Goal: Task Accomplishment & Management: Manage account settings

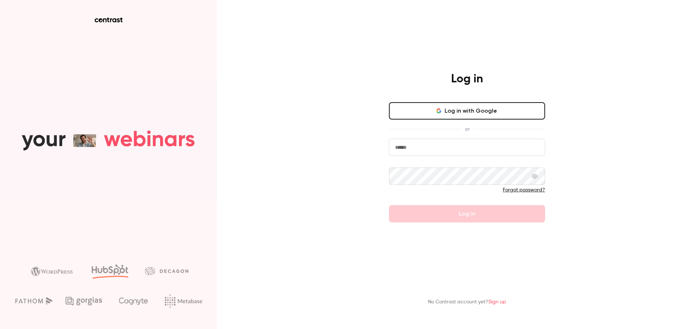
click at [431, 146] on input "email" at bounding box center [467, 147] width 156 height 17
type input "**********"
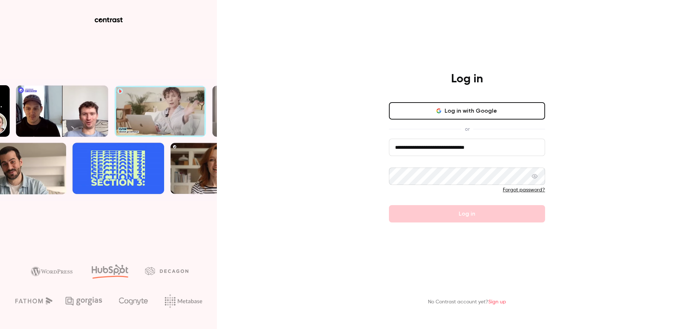
click at [444, 112] on button "Log in with Google" at bounding box center [467, 110] width 156 height 17
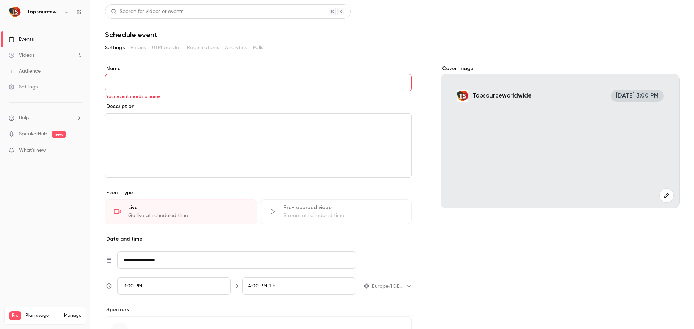
click at [43, 54] on link "Videos 5" at bounding box center [45, 55] width 90 height 16
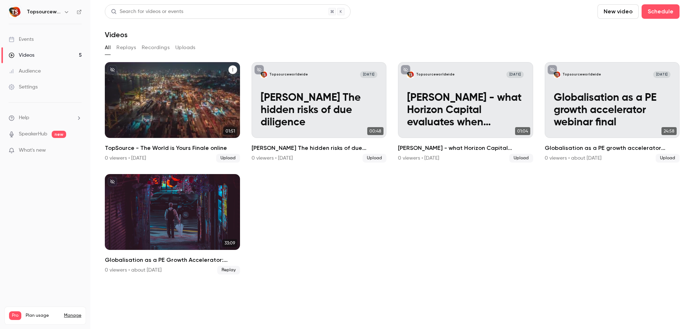
click at [200, 101] on div "Topsourceworldwide [DATE] TopSource - The World is Yours Finale online" at bounding box center [172, 100] width 135 height 76
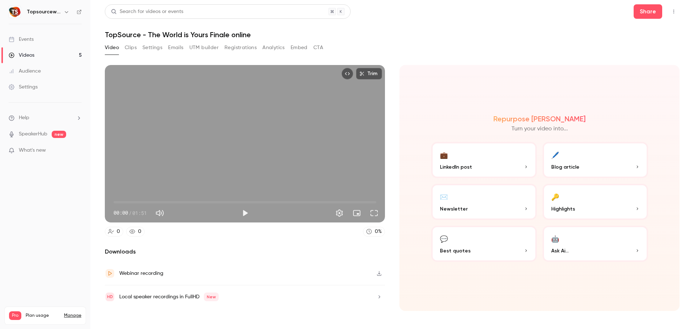
click at [302, 48] on button "Embed" at bounding box center [298, 48] width 17 height 12
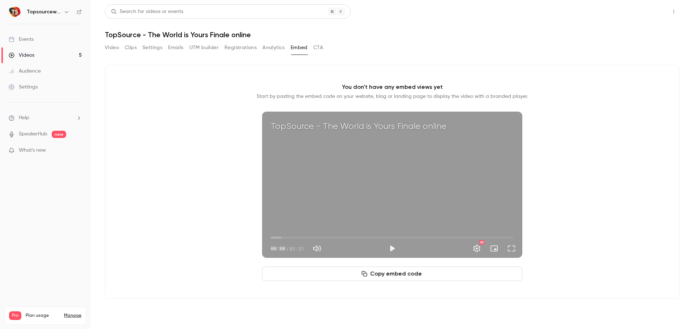
click at [644, 7] on button "Share" at bounding box center [647, 11] width 29 height 14
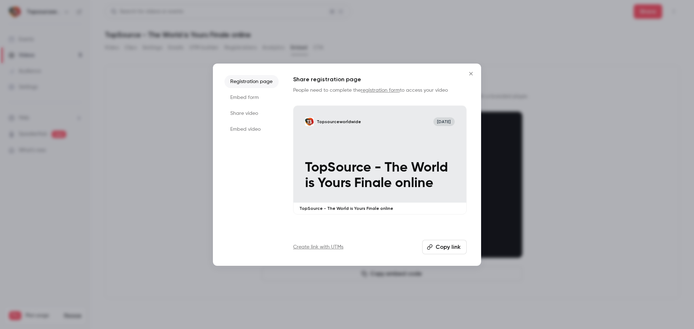
click at [246, 130] on li "Embed video" at bounding box center [251, 129] width 54 height 13
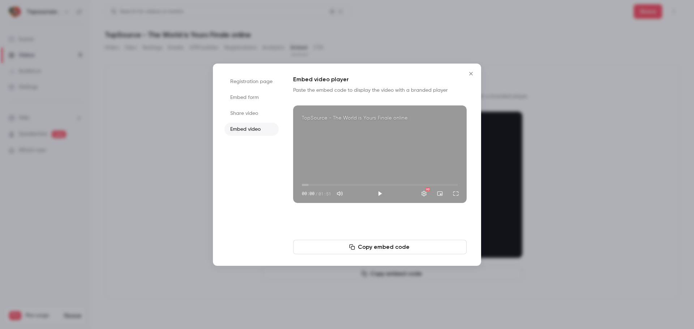
click at [379, 251] on button "Copy embed code" at bounding box center [379, 247] width 173 height 14
click at [471, 73] on icon "Close" at bounding box center [470, 73] width 3 height 3
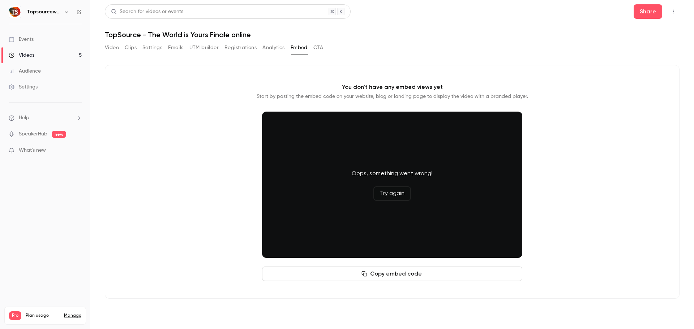
click at [319, 48] on button "CTA" at bounding box center [318, 48] width 10 height 12
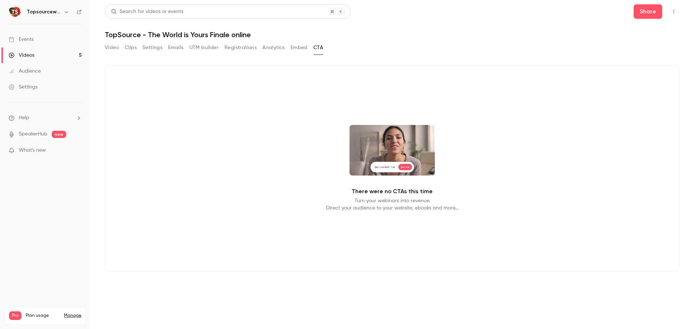
click at [306, 48] on button "Embed" at bounding box center [298, 48] width 17 height 12
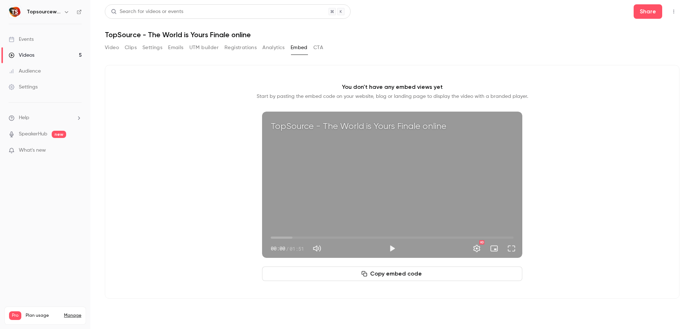
click at [320, 48] on button "CTA" at bounding box center [318, 48] width 10 height 12
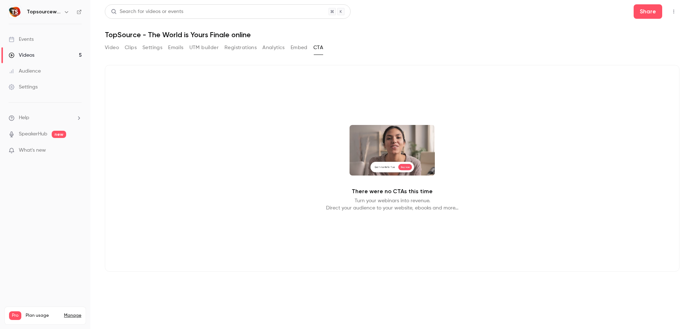
click at [297, 49] on button "Embed" at bounding box center [298, 48] width 17 height 12
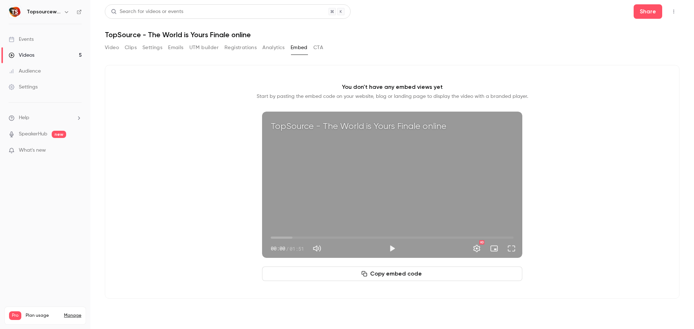
click at [268, 46] on button "Analytics" at bounding box center [273, 48] width 22 height 12
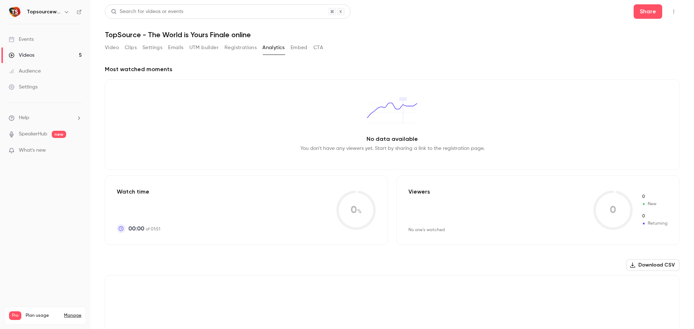
click at [250, 46] on button "Registrations" at bounding box center [240, 48] width 32 height 12
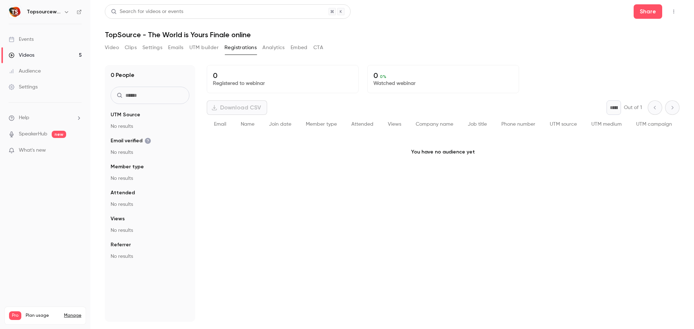
click at [203, 46] on button "UTM builder" at bounding box center [203, 48] width 29 height 12
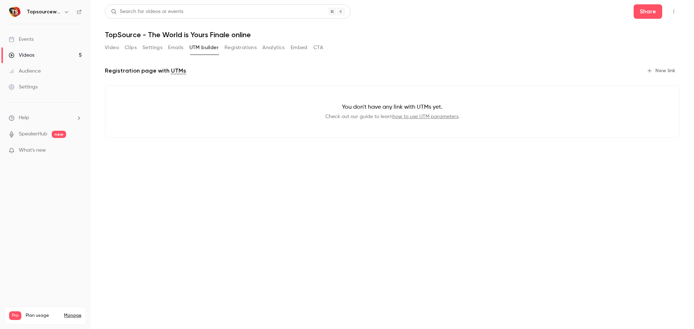
click at [177, 46] on button "Emails" at bounding box center [175, 48] width 15 height 12
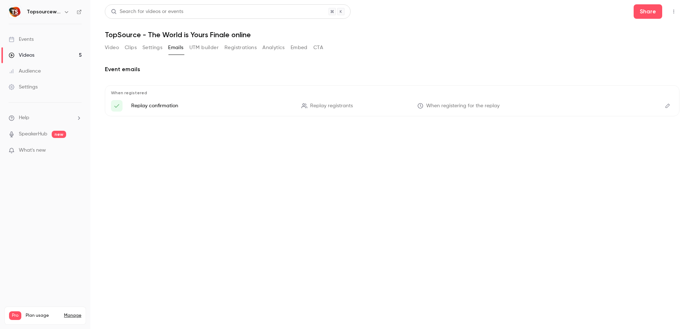
click at [154, 48] on button "Settings" at bounding box center [152, 48] width 20 height 12
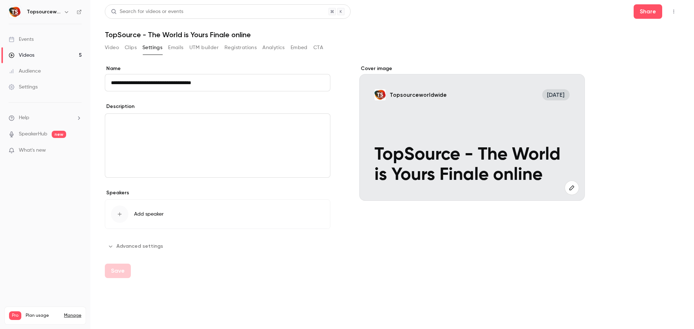
click at [134, 244] on button "Advanced settings" at bounding box center [136, 247] width 62 height 12
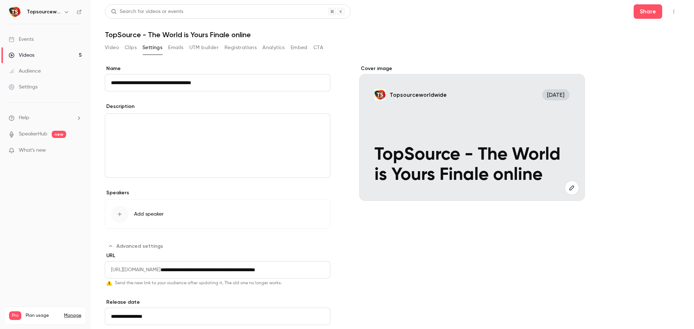
click at [113, 48] on button "Video" at bounding box center [112, 48] width 14 height 12
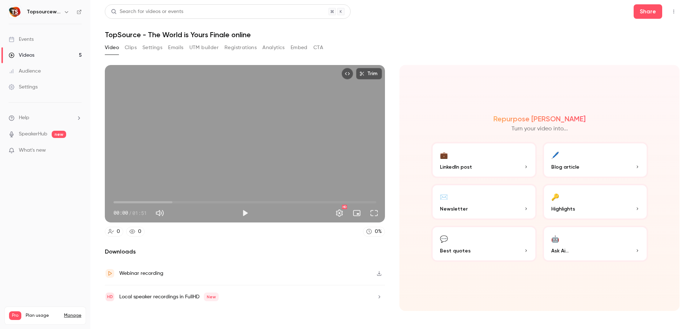
click at [305, 48] on button "Embed" at bounding box center [298, 48] width 17 height 12
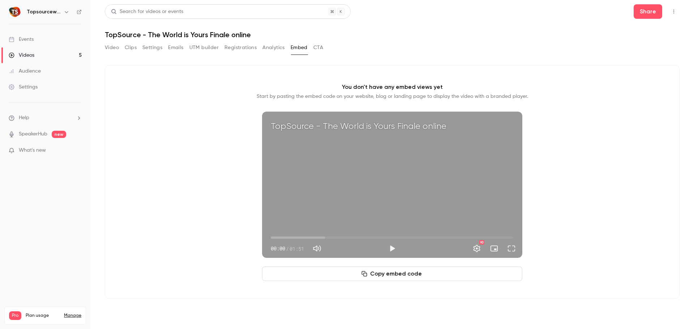
click at [376, 276] on button "Copy embed code" at bounding box center [392, 274] width 260 height 14
click at [262, 51] on div "Video Clips Settings Emails UTM builder Registrations Analytics Embed CTA" at bounding box center [214, 48] width 218 height 12
click at [277, 48] on button "Analytics" at bounding box center [273, 48] width 22 height 12
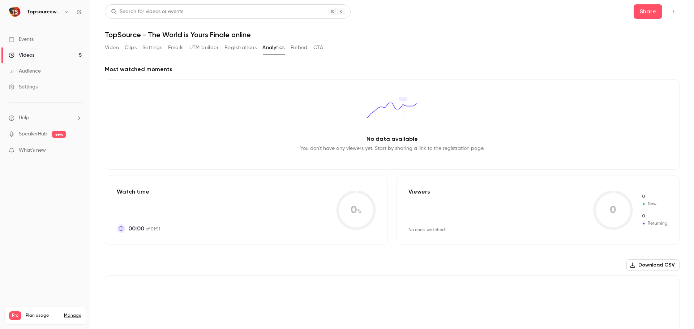
click at [316, 48] on button "CTA" at bounding box center [318, 48] width 10 height 12
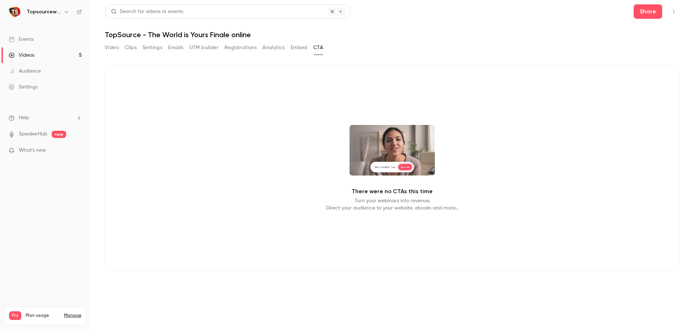
click at [240, 51] on button "Registrations" at bounding box center [240, 48] width 32 height 12
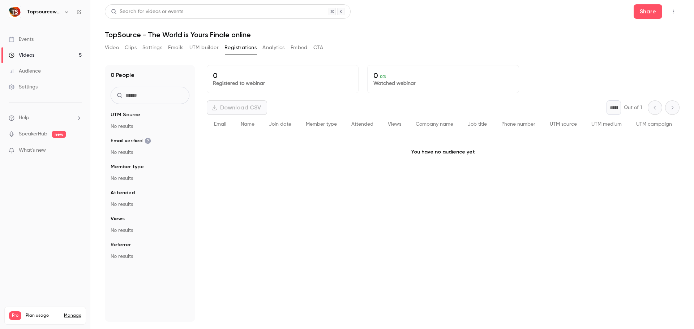
click at [105, 49] on button "Video" at bounding box center [112, 48] width 14 height 12
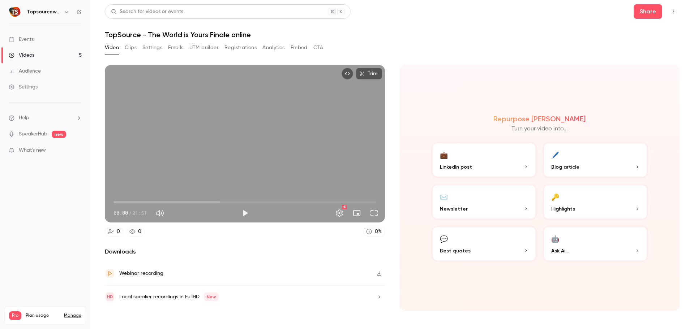
drag, startPoint x: 252, startPoint y: 138, endPoint x: 204, endPoint y: 276, distance: 146.0
click at [204, 276] on div "Webinar recording" at bounding box center [245, 273] width 280 height 23
click at [46, 55] on link "Videos 5" at bounding box center [45, 55] width 90 height 16
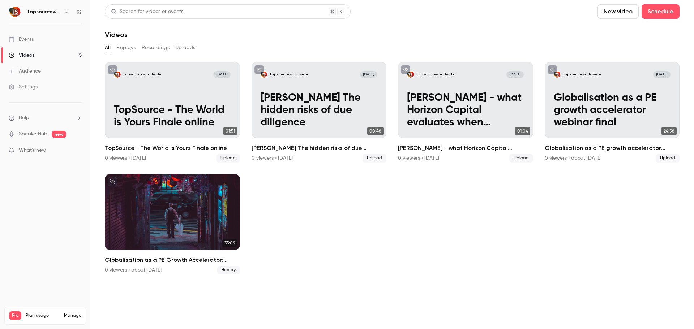
click at [41, 89] on link "Settings" at bounding box center [45, 87] width 90 height 16
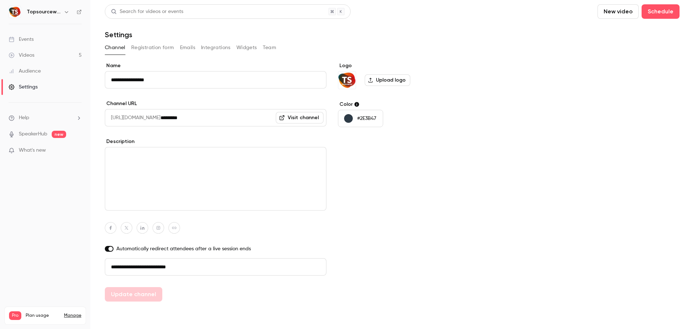
click at [392, 79] on label "Upload logo" at bounding box center [388, 80] width 46 height 12
click at [0, 0] on input "Upload logo" at bounding box center [0, 0] width 0 height 0
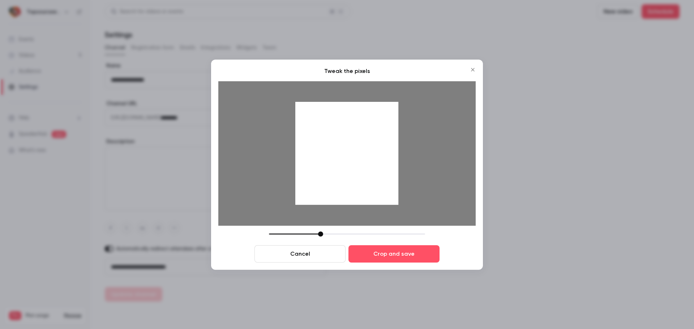
drag, startPoint x: 374, startPoint y: 167, endPoint x: 347, endPoint y: 172, distance: 26.7
click at [347, 172] on div at bounding box center [346, 153] width 103 height 103
drag, startPoint x: 467, startPoint y: 170, endPoint x: 391, endPoint y: 152, distance: 77.6
click at [391, 152] on div at bounding box center [346, 153] width 257 height 145
drag, startPoint x: 322, startPoint y: 233, endPoint x: 294, endPoint y: 234, distance: 27.1
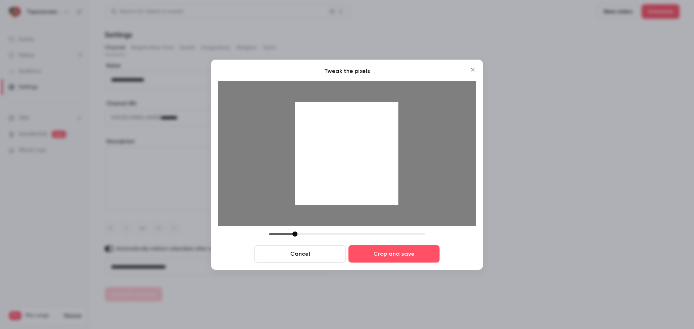
click at [294, 234] on div at bounding box center [294, 234] width 5 height 5
drag, startPoint x: 340, startPoint y: 164, endPoint x: 413, endPoint y: 163, distance: 73.3
click at [413, 163] on div at bounding box center [346, 153] width 257 height 145
click at [290, 235] on div at bounding box center [290, 234] width 5 height 5
click at [375, 164] on div at bounding box center [346, 153] width 103 height 103
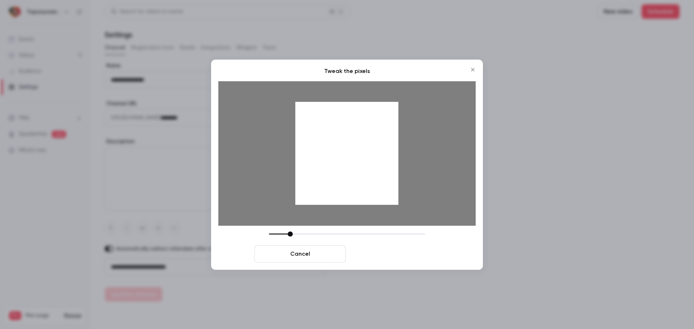
click at [400, 255] on button "Crop and save" at bounding box center [393, 253] width 91 height 17
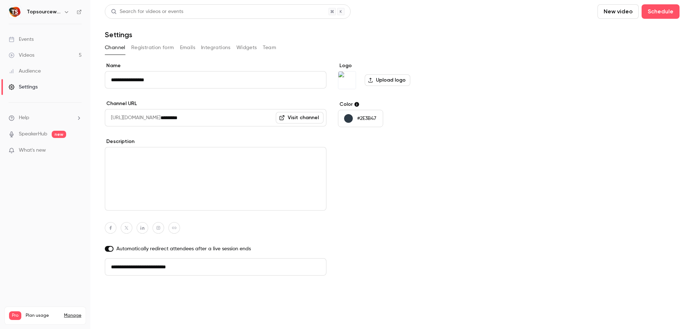
click at [151, 294] on button "Update channel" at bounding box center [133, 294] width 57 height 14
click at [55, 12] on h6 "Topsourceworldwide" at bounding box center [44, 11] width 34 height 7
click at [67, 13] on icon "button" at bounding box center [67, 12] width 6 height 6
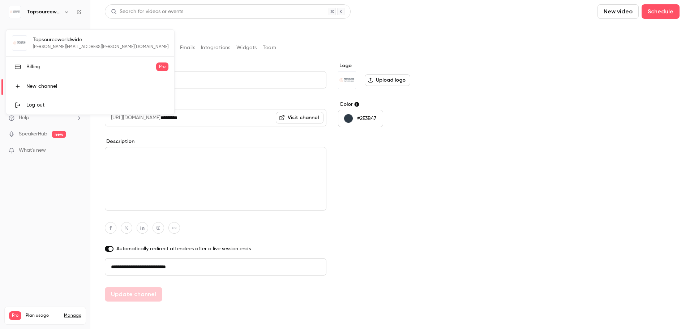
click at [225, 31] on div at bounding box center [347, 164] width 694 height 329
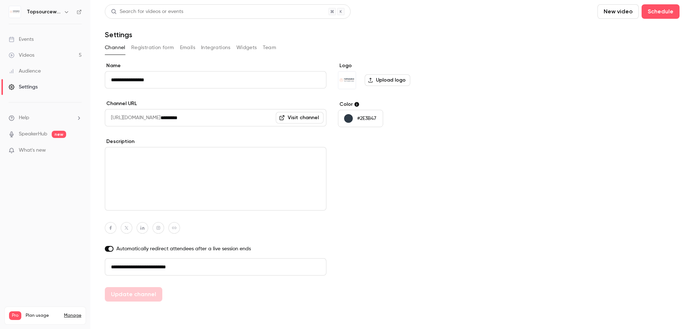
click at [62, 54] on link "Videos 5" at bounding box center [45, 55] width 90 height 16
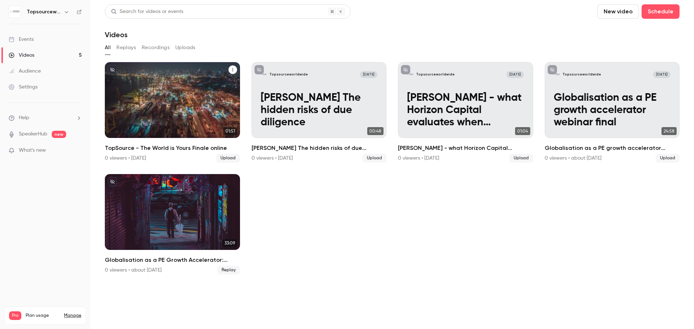
click at [183, 111] on p "TopSource - The World is Yours Finale online" at bounding box center [172, 116] width 117 height 25
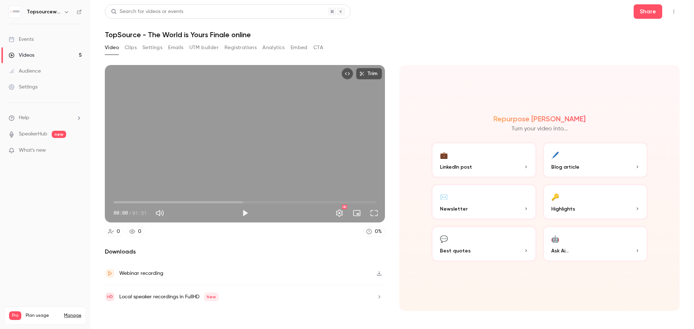
click at [231, 34] on h1 "TopSource - The World is Yours Finale online" at bounding box center [392, 34] width 574 height 9
click at [262, 30] on header "Search for videos or events Share TopSource - The World is Yours Finale online" at bounding box center [392, 21] width 574 height 35
click at [268, 40] on div "Search for videos or events Share TopSource - The World is Yours Finale online …" at bounding box center [392, 164] width 574 height 320
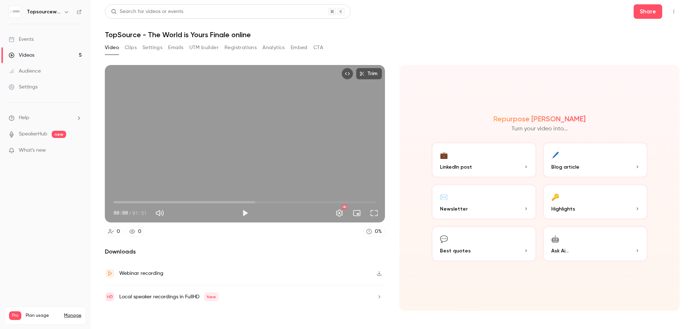
click at [154, 49] on button "Settings" at bounding box center [152, 48] width 20 height 12
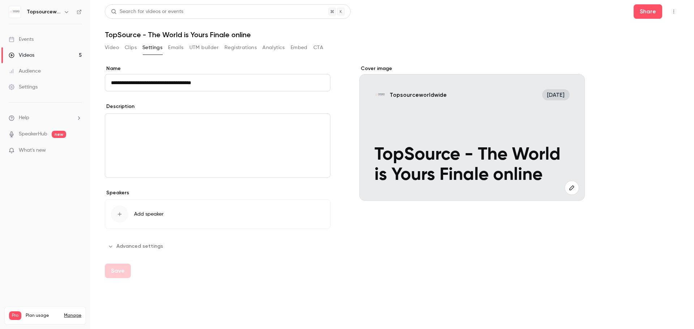
drag, startPoint x: 216, startPoint y: 84, endPoint x: 184, endPoint y: 81, distance: 32.3
click at [184, 81] on input "**********" at bounding box center [217, 82] width 225 height 17
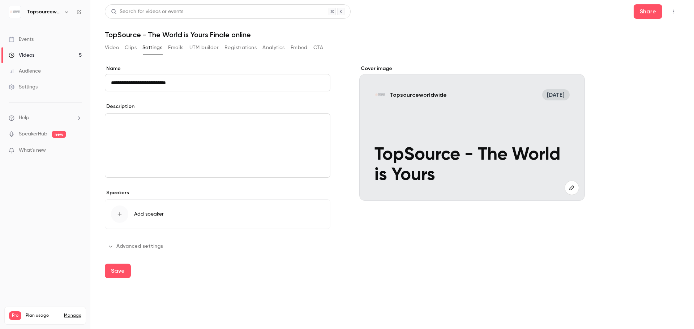
type input "**********"
click at [145, 244] on button "Advanced settings" at bounding box center [136, 247] width 62 height 12
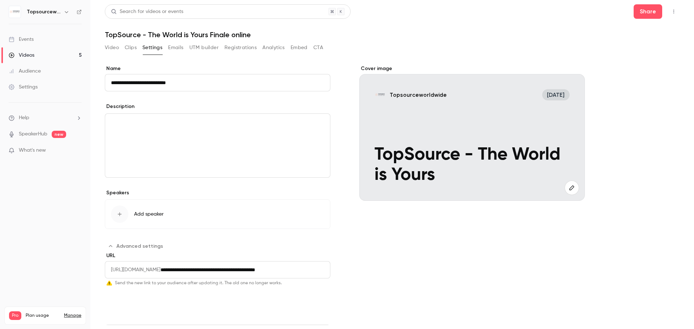
click at [117, 305] on button "Save" at bounding box center [118, 306] width 26 height 14
